Goal: Task Accomplishment & Management: Complete application form

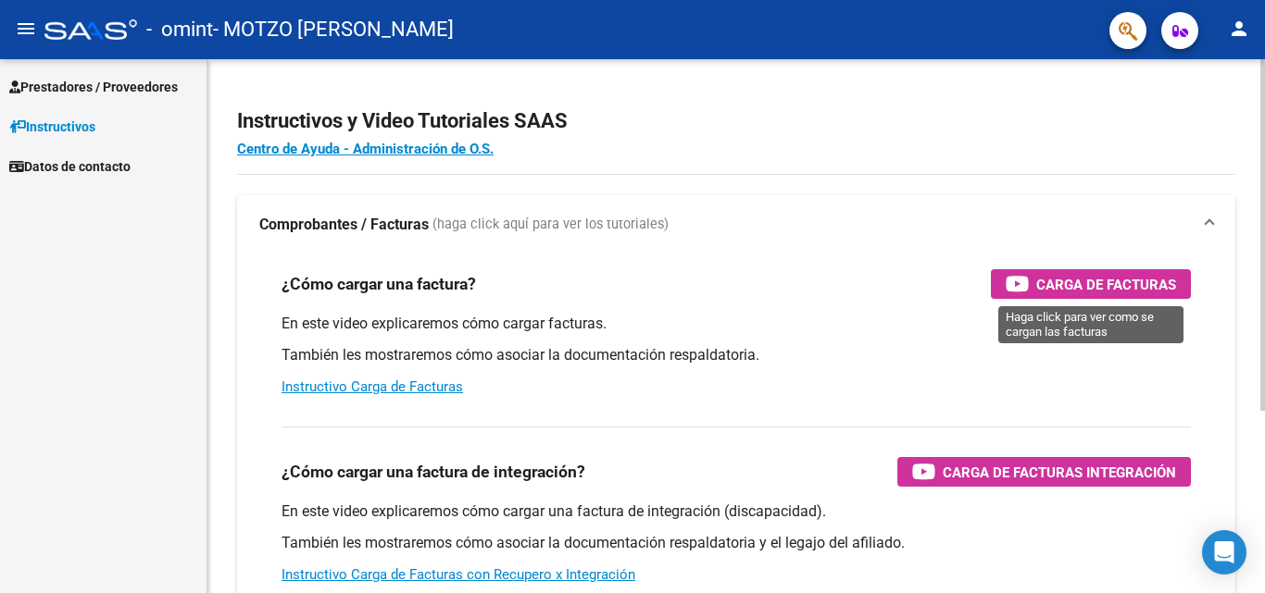
click at [1040, 281] on span "Carga de Facturas" at bounding box center [1106, 284] width 140 height 23
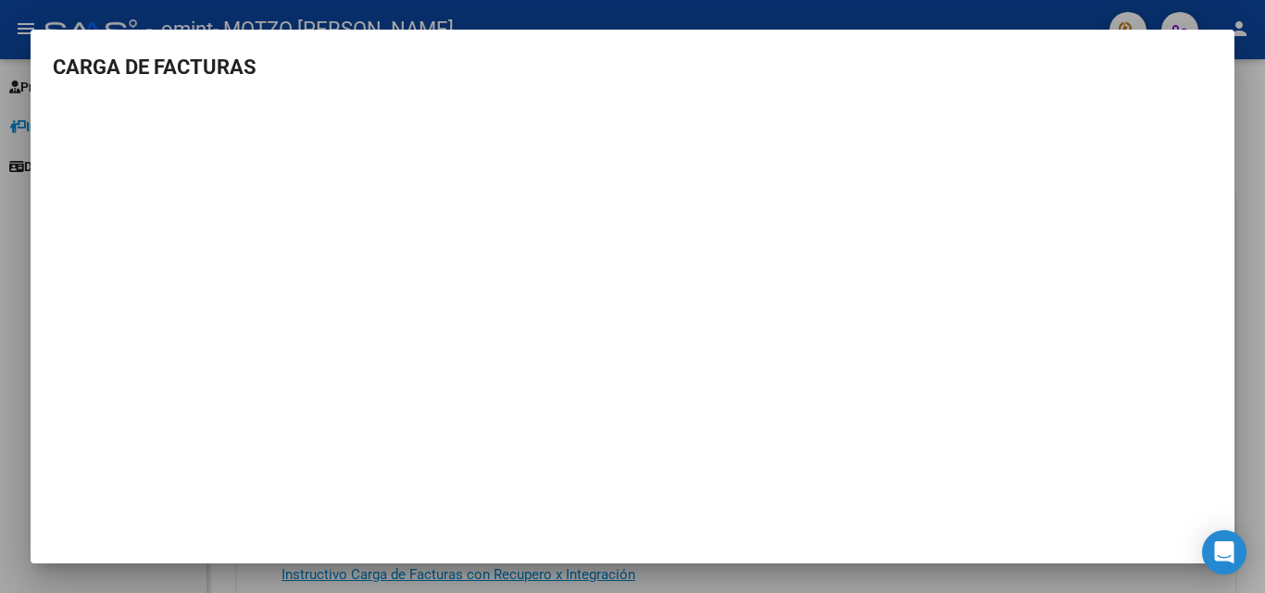
click at [1253, 222] on div at bounding box center [632, 296] width 1265 height 593
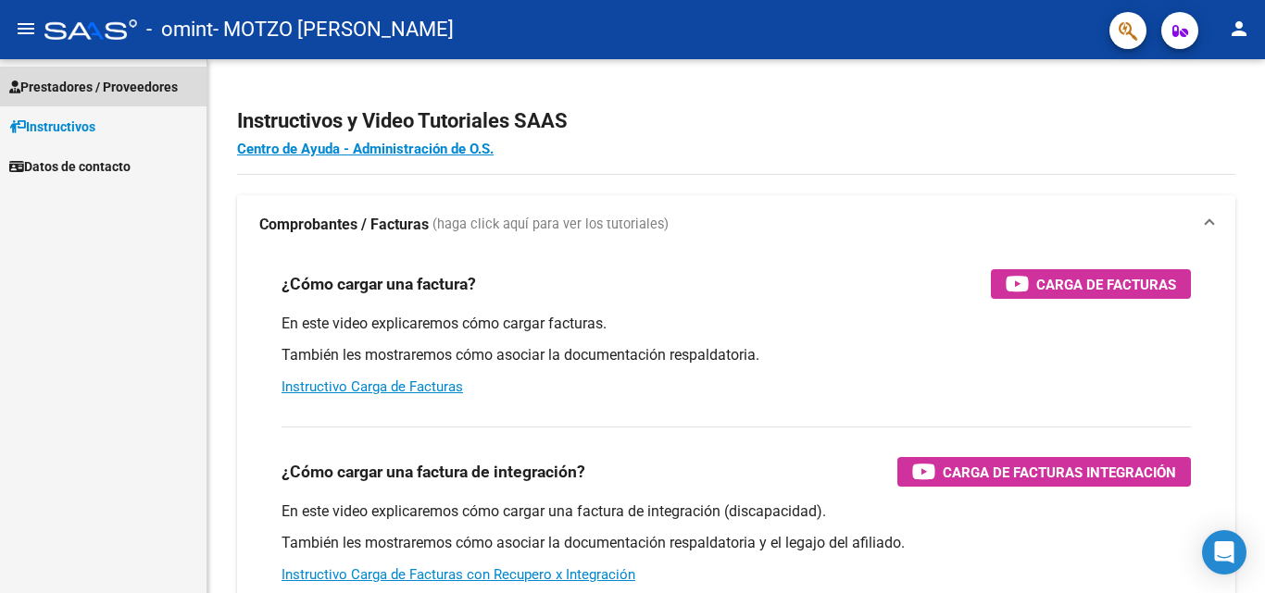
click at [69, 85] on span "Prestadores / Proveedores" at bounding box center [93, 87] width 168 height 20
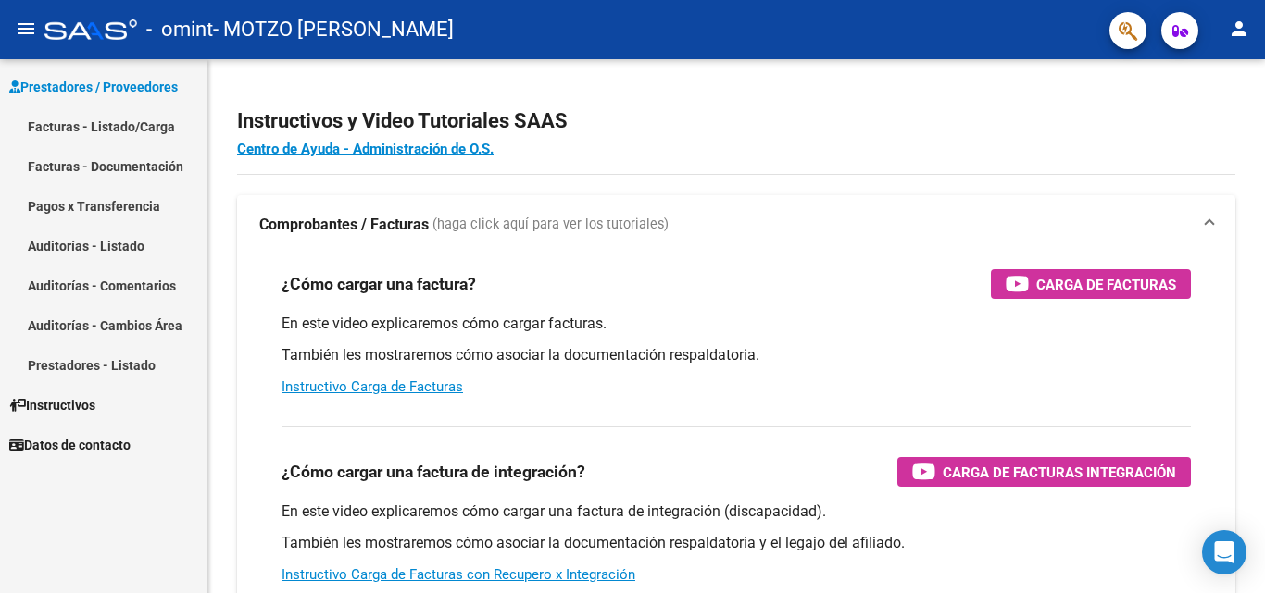
click at [69, 125] on link "Facturas - Listado/Carga" at bounding box center [103, 126] width 206 height 40
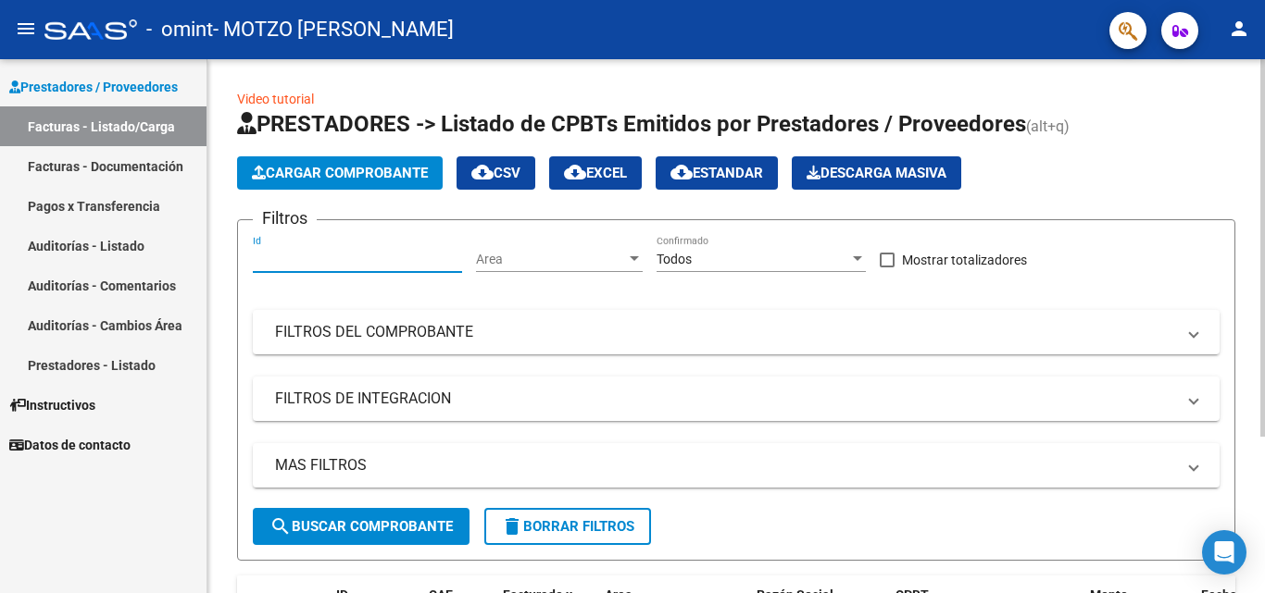
click at [268, 266] on input "Id" at bounding box center [357, 260] width 209 height 16
click at [47, 161] on link "Facturas - Documentación" at bounding box center [103, 166] width 206 height 40
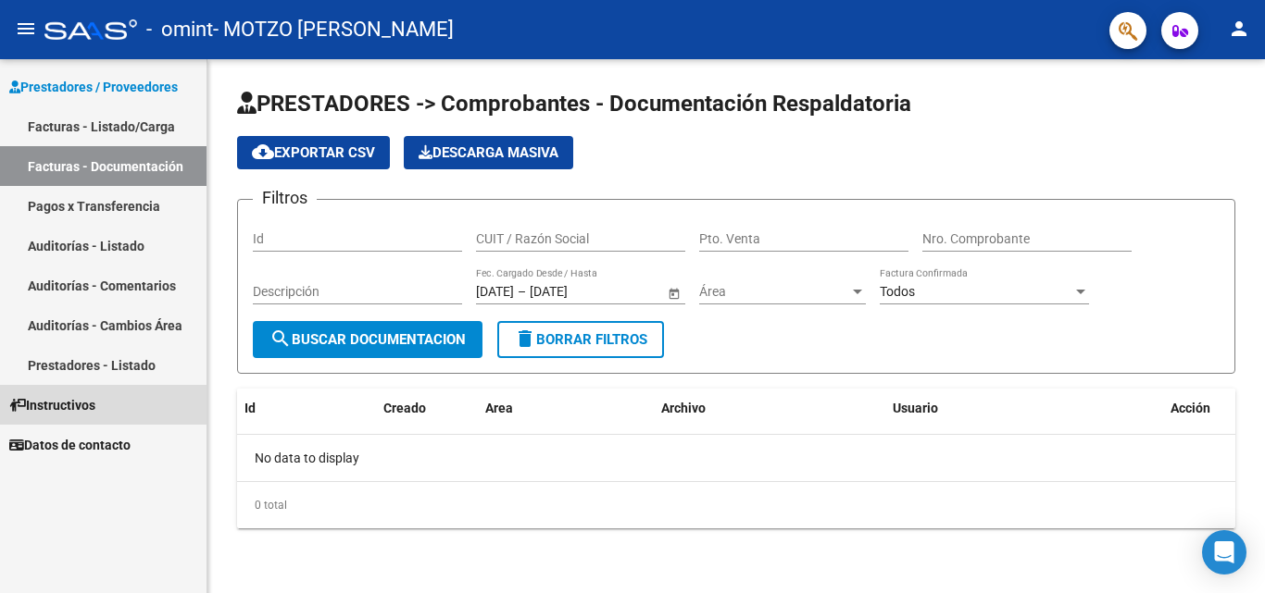
click at [63, 406] on span "Instructivos" at bounding box center [52, 405] width 86 height 20
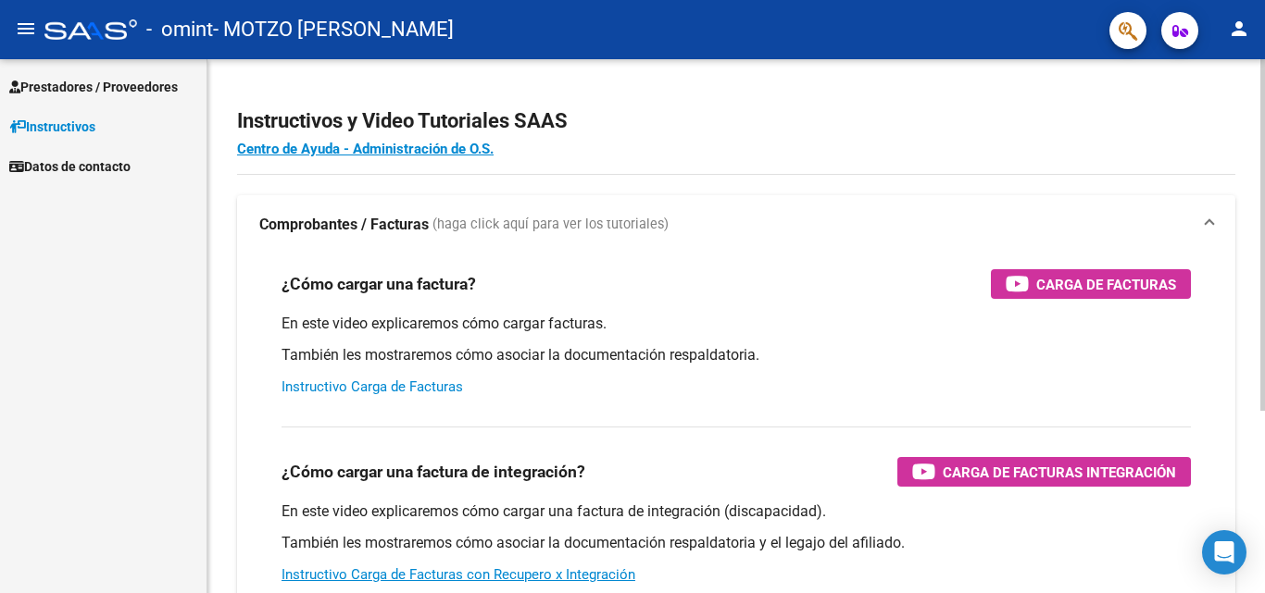
click at [387, 388] on link "Instructivo Carga de Facturas" at bounding box center [371, 387] width 181 height 17
click at [150, 87] on span "Prestadores / Proveedores" at bounding box center [93, 87] width 168 height 20
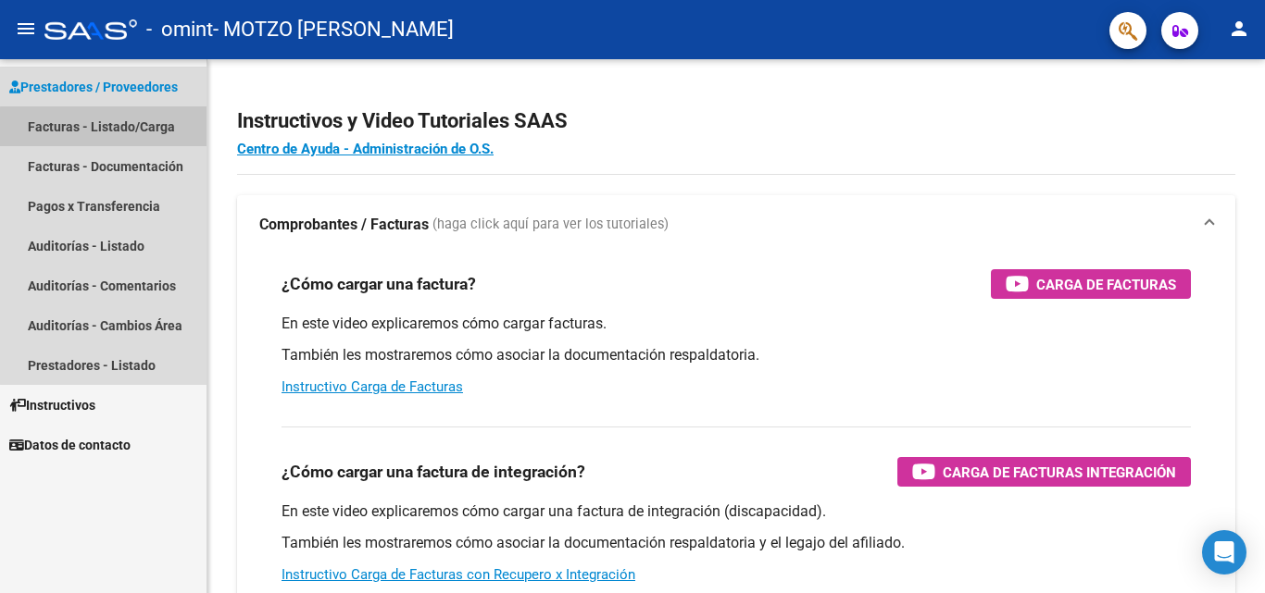
click at [150, 130] on link "Facturas - Listado/Carga" at bounding box center [103, 126] width 206 height 40
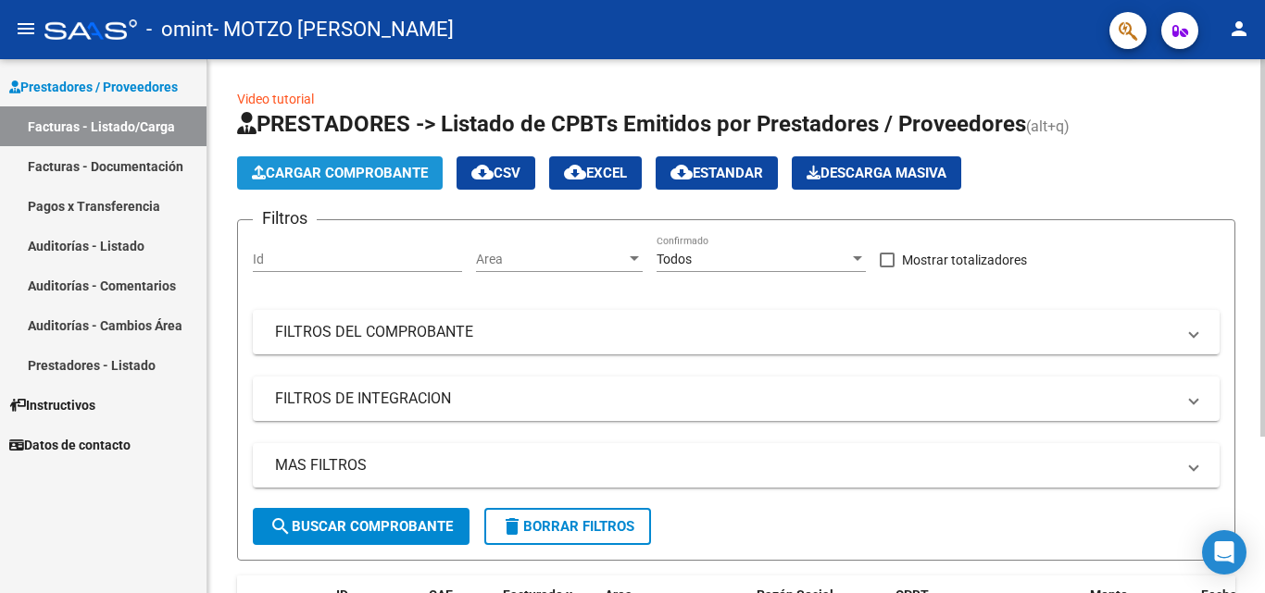
click at [273, 175] on span "Cargar Comprobante" at bounding box center [340, 173] width 176 height 17
